Goal: Navigation & Orientation: Find specific page/section

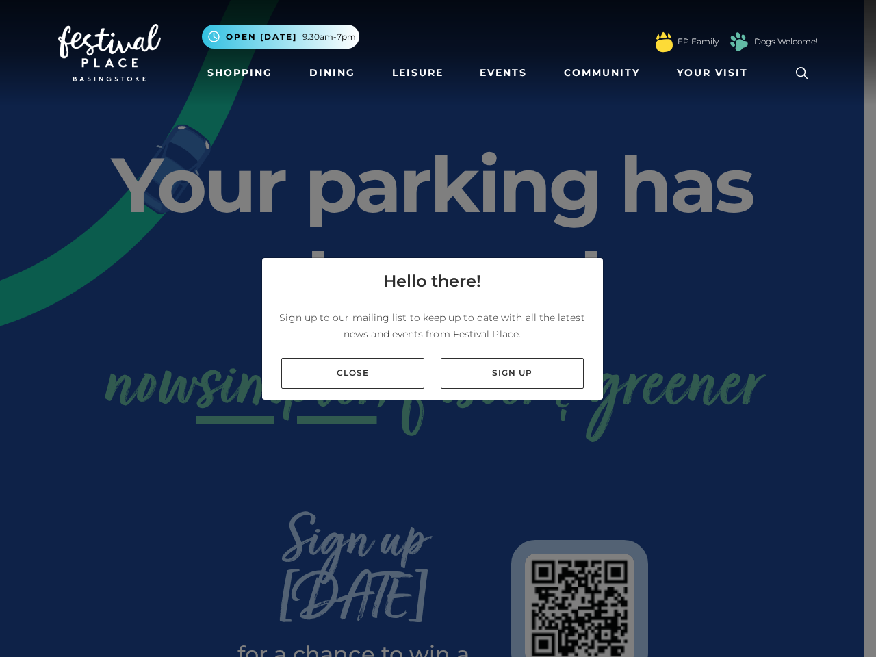
click at [438, 329] on p "Sign up to our mailing list to keep up to date with all the latest news and eve…" at bounding box center [432, 325] width 319 height 33
click at [716, 73] on span "Your Visit" at bounding box center [712, 73] width 71 height 14
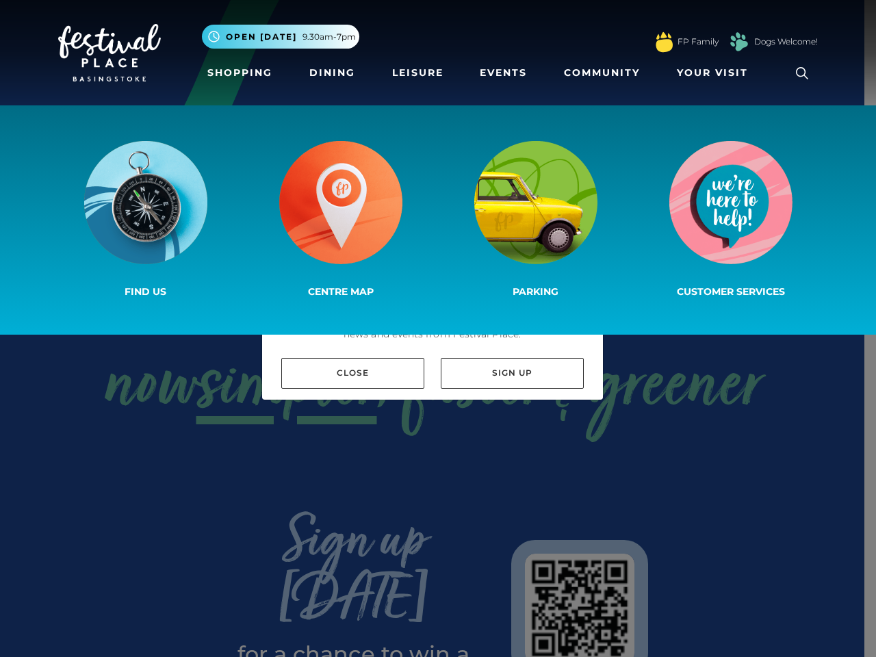
click at [802, 73] on icon at bounding box center [802, 73] width 21 height 21
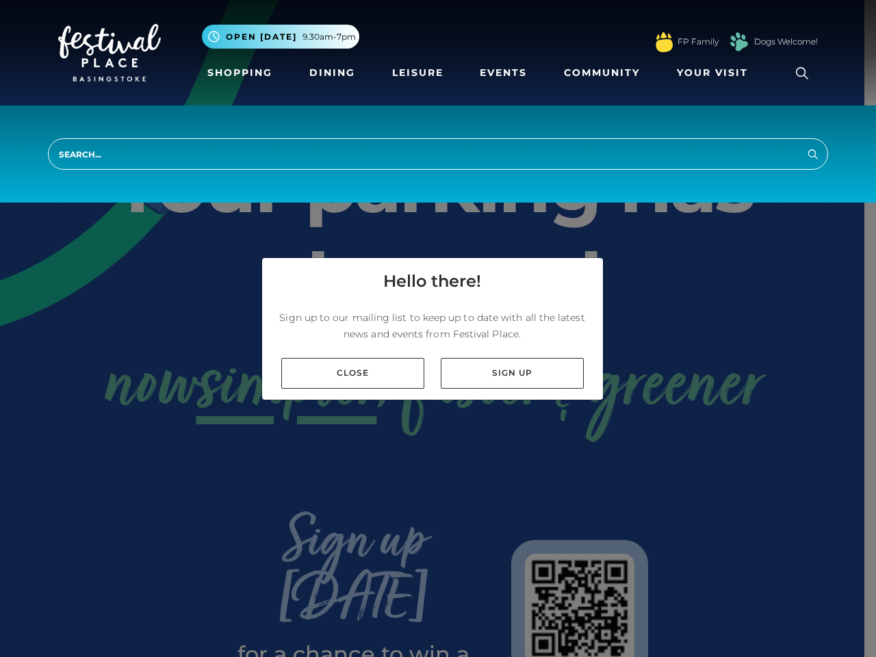
click at [438, 329] on p "Sign up to our mailing list to keep up to date with all the latest news and eve…" at bounding box center [432, 325] width 319 height 33
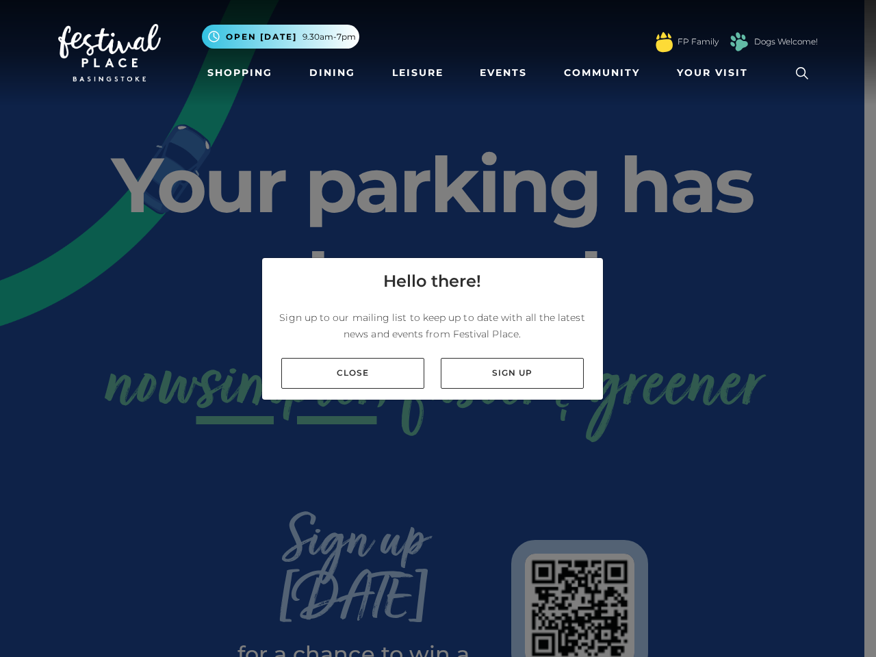
click at [433, 329] on p "Sign up to our mailing list to keep up to date with all the latest news and eve…" at bounding box center [432, 325] width 319 height 33
click at [512, 373] on link "Sign up" at bounding box center [512, 373] width 143 height 31
